Goal: Task Accomplishment & Management: Manage account settings

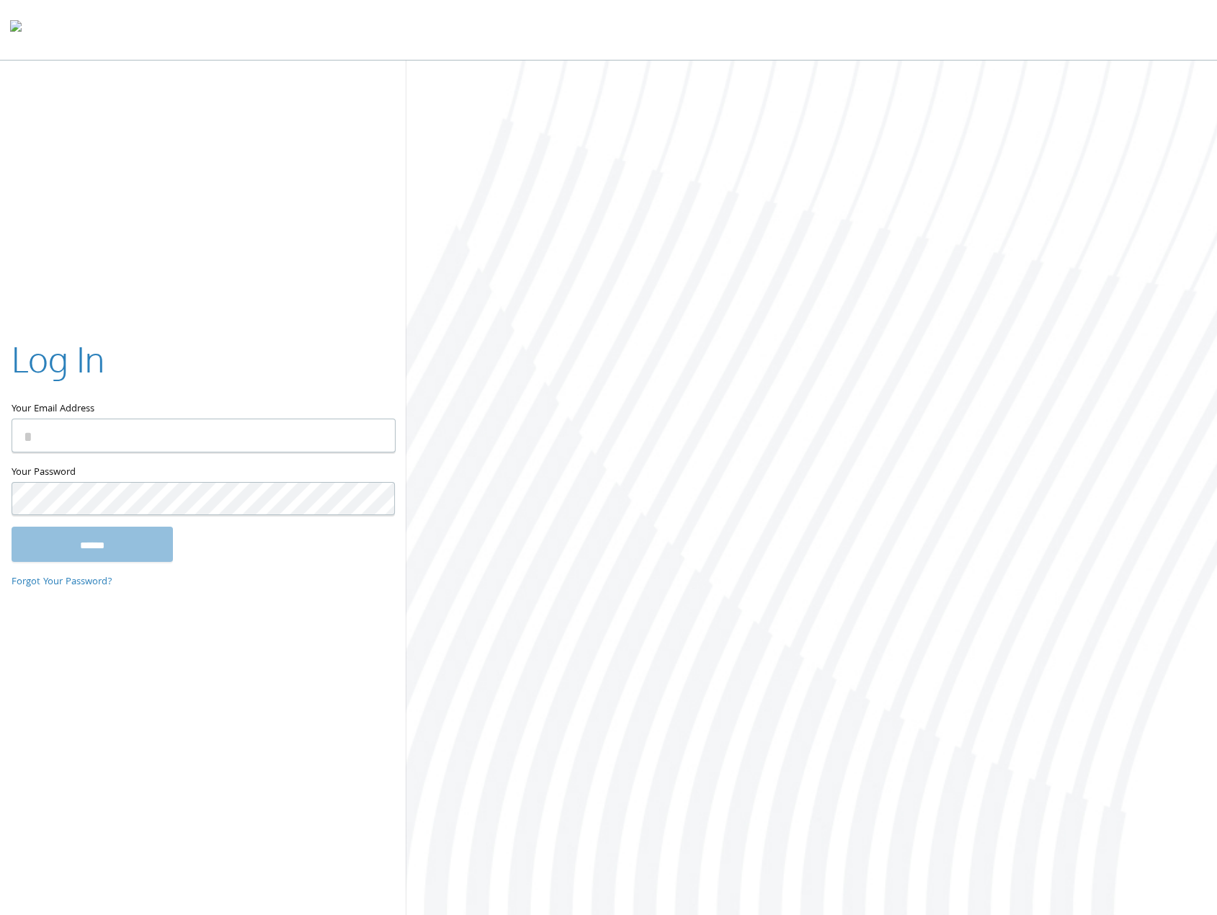
click at [166, 429] on input "Your Email Address" at bounding box center [204, 436] width 384 height 34
click at [0, 915] on com-1password-button at bounding box center [0, 918] width 0 height 0
type input "**********"
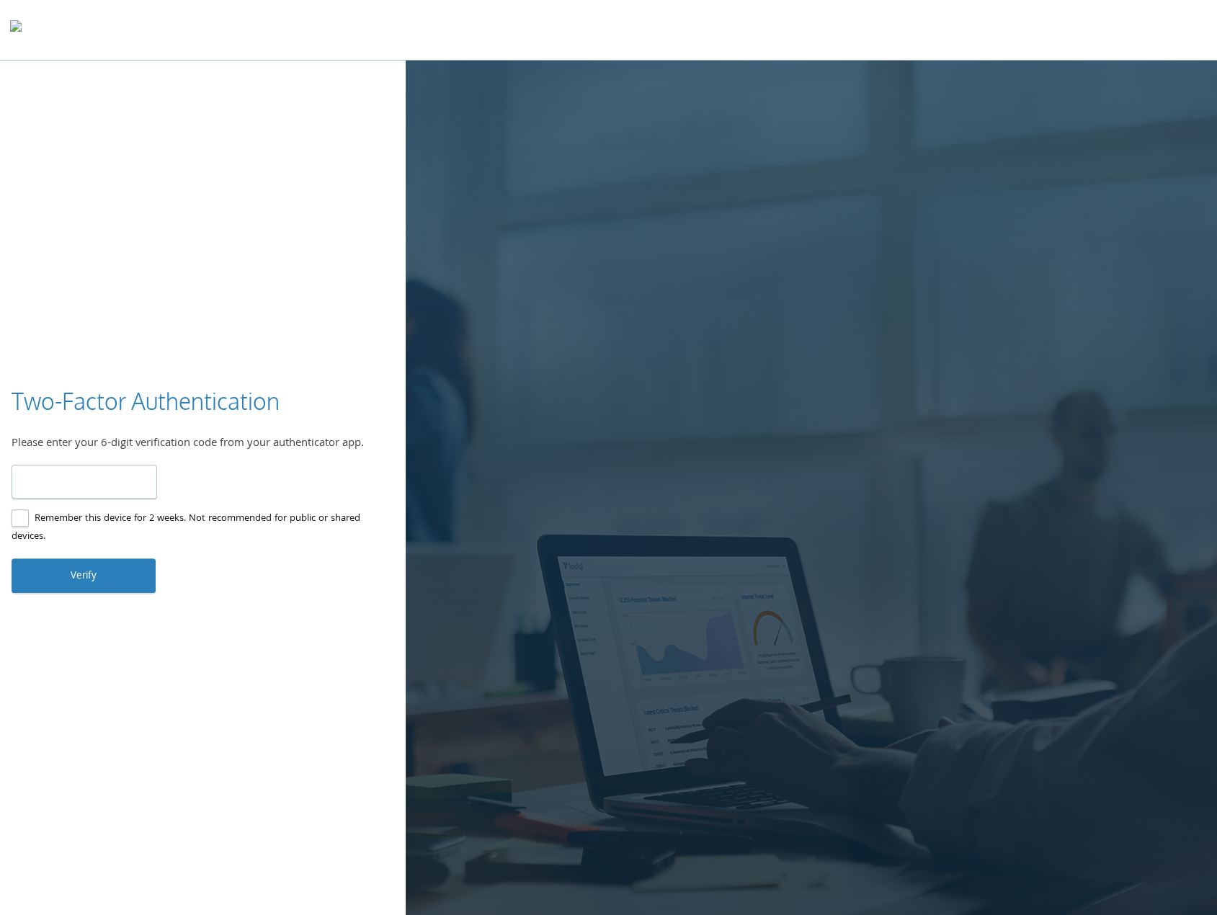
click at [261, 472] on div "Verified! Logging you in. Invalid code. Please try again." at bounding box center [283, 481] width 223 height 33
click at [222, 525] on label "Remember this device for 2 weeks. Not recommended for public or shared devices." at bounding box center [197, 528] width 371 height 36
click at [136, 487] on input "number" at bounding box center [85, 482] width 146 height 34
click at [66, 481] on input "number" at bounding box center [85, 482] width 146 height 34
click at [585, 541] on div at bounding box center [812, 490] width 812 height 858
